Goal: Information Seeking & Learning: Learn about a topic

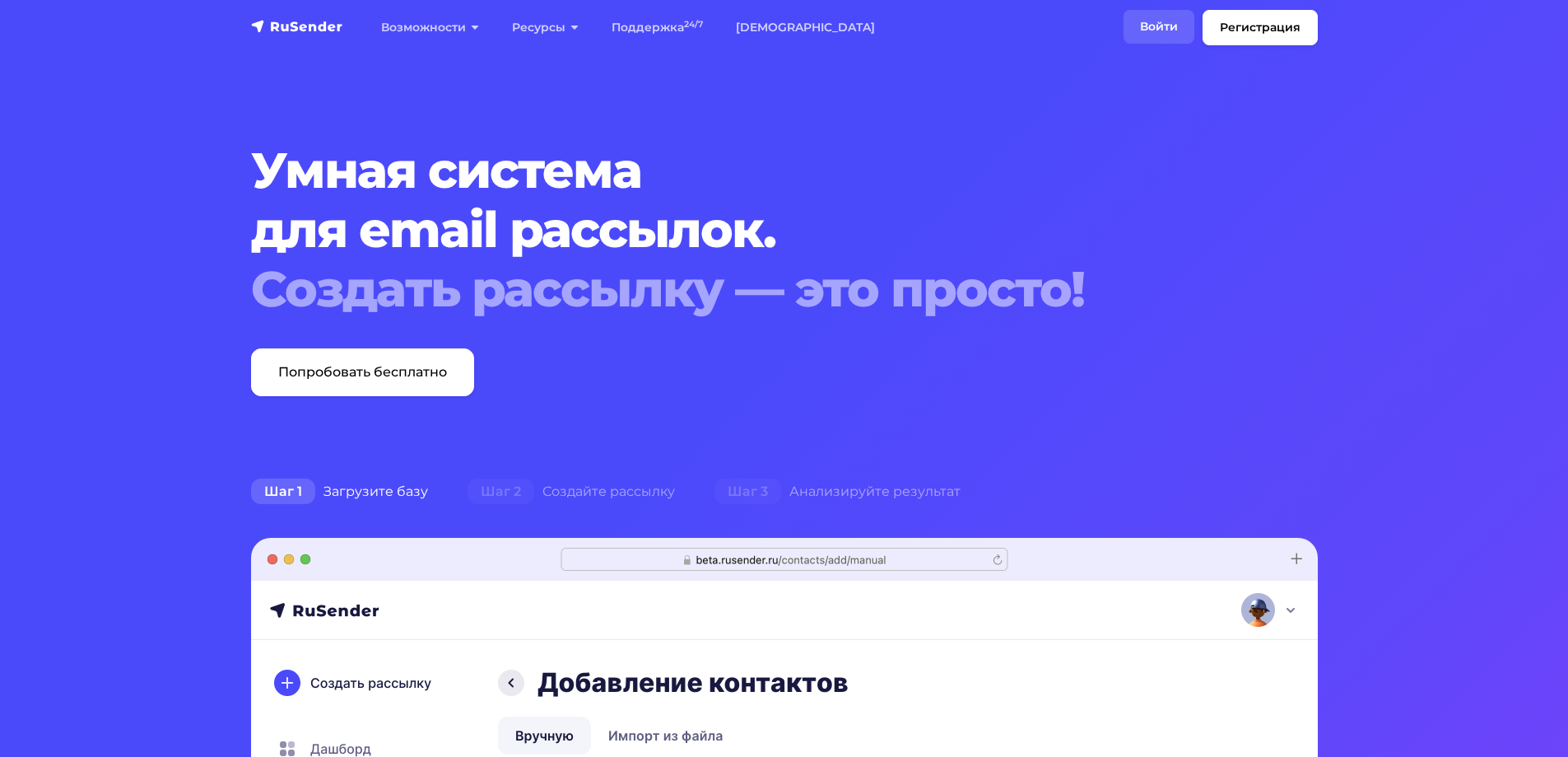
click at [1170, 30] on link "Войти" at bounding box center [1159, 26] width 71 height 34
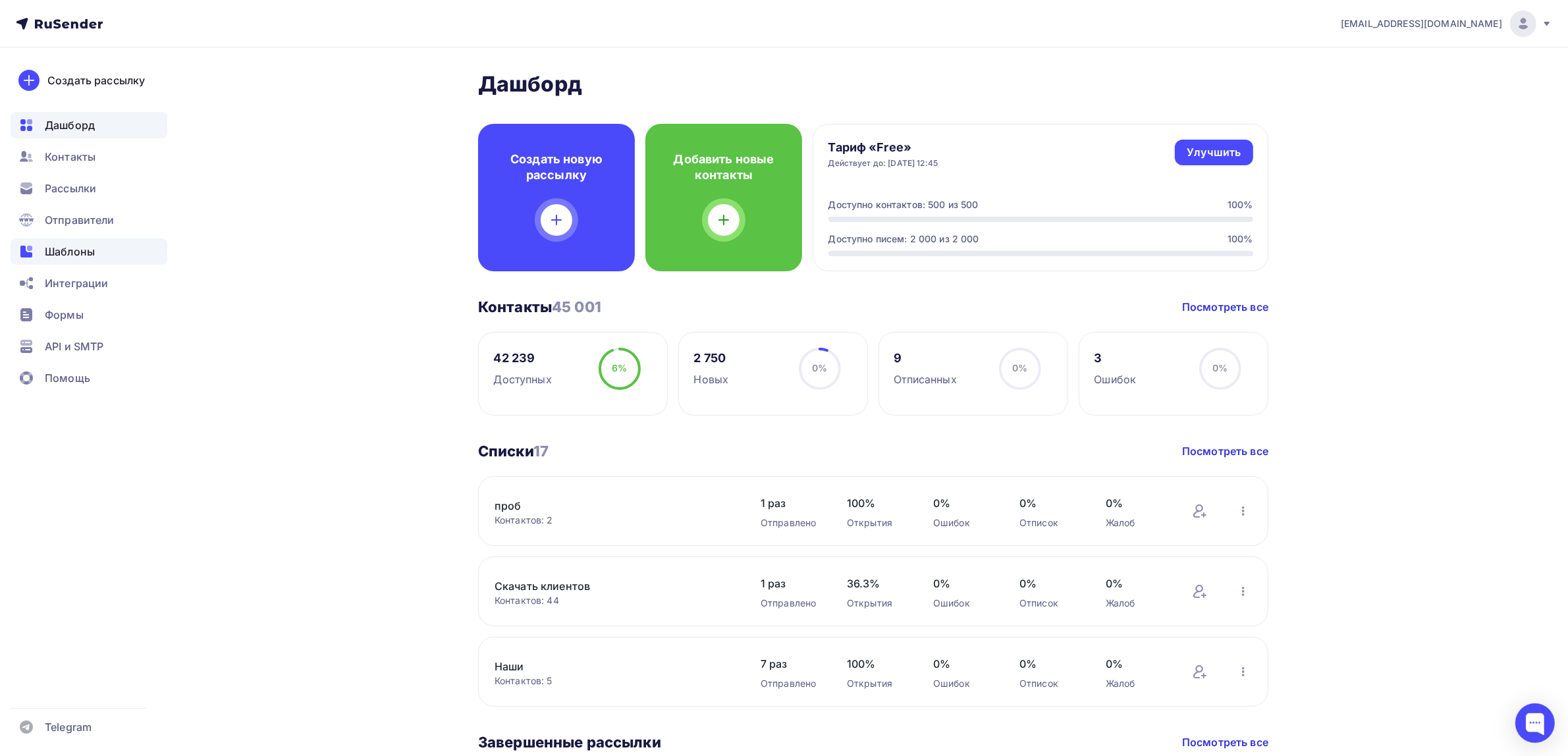
click at [97, 262] on div "Шаблоны" at bounding box center [89, 252] width 157 height 26
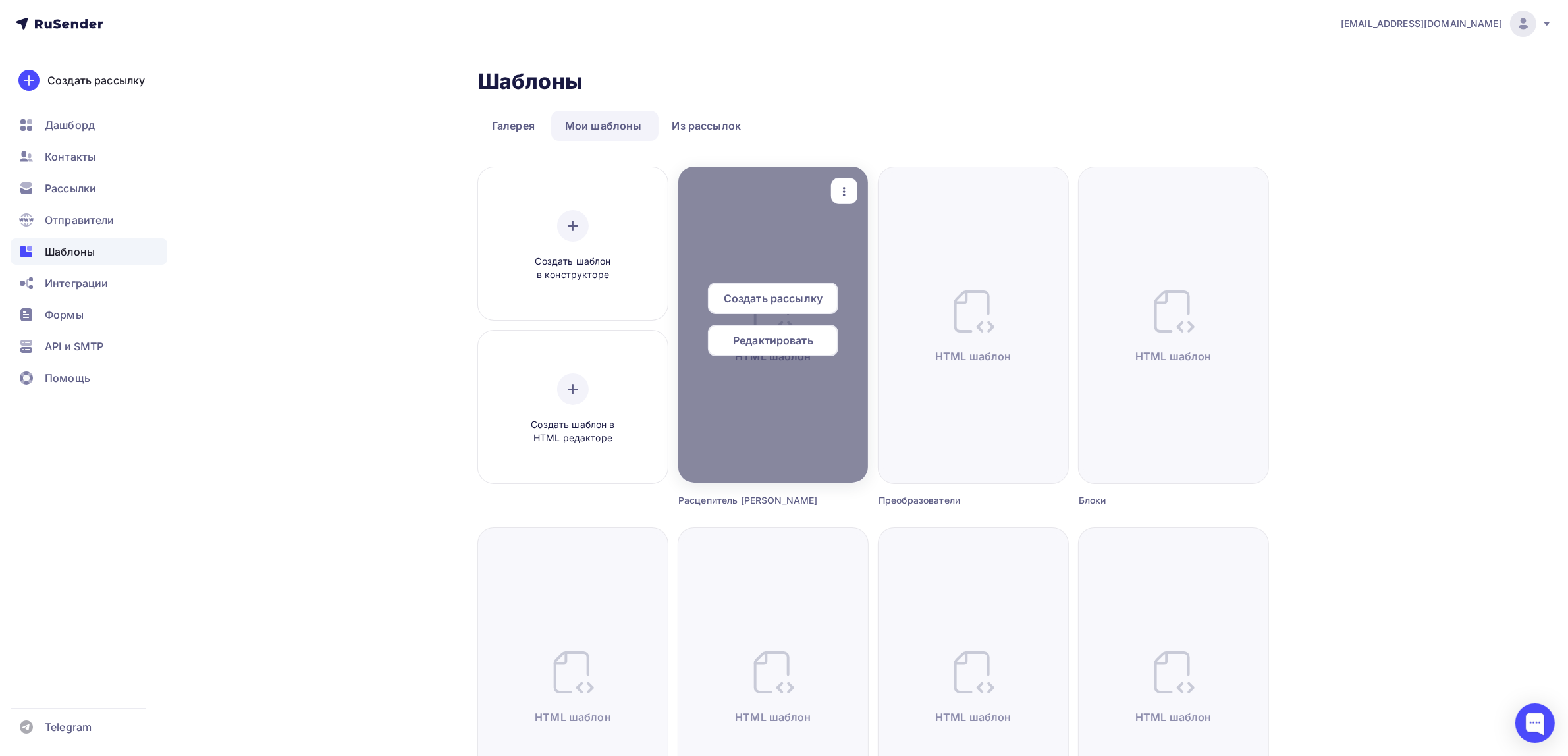
click at [847, 191] on icon "button" at bounding box center [845, 192] width 16 height 16
click at [873, 254] on div "Предпросмотр" at bounding box center [913, 257] width 81 height 16
